Goal: Information Seeking & Learning: Check status

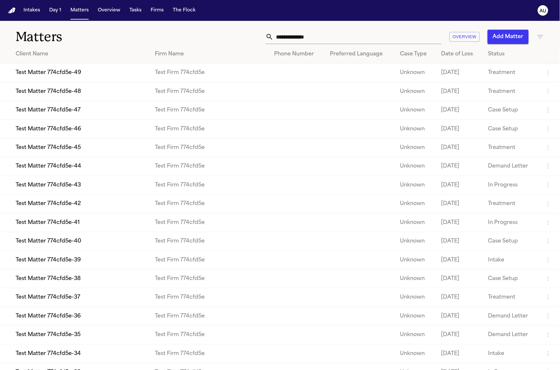
click at [544, 13] on text "AU" at bounding box center [543, 11] width 7 height 5
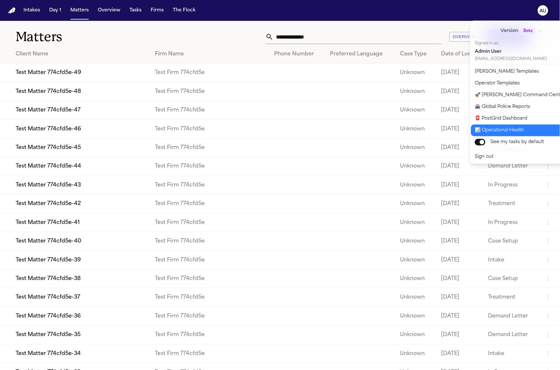
click at [515, 128] on button "📊 Operational Health" at bounding box center [525, 130] width 108 height 12
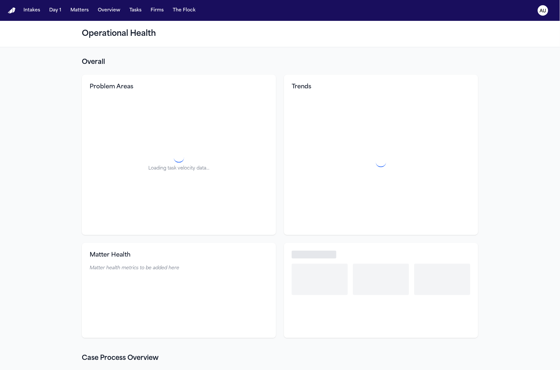
select select "**"
